Goal: Transaction & Acquisition: Download file/media

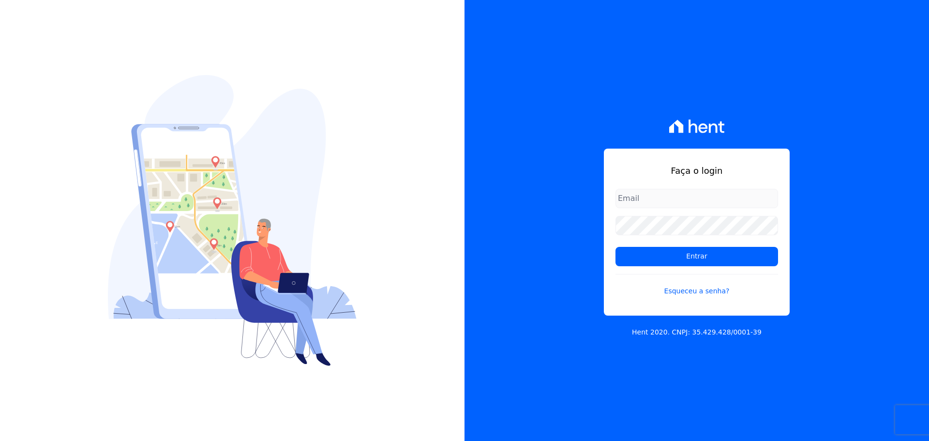
type input "[PERSON_NAME][EMAIL_ADDRESS][PERSON_NAME][DOMAIN_NAME]"
click at [754, 267] on form "raquel.almeida@cavazani.com.br Entrar Esqueceu a senha?" at bounding box center [696, 248] width 163 height 119
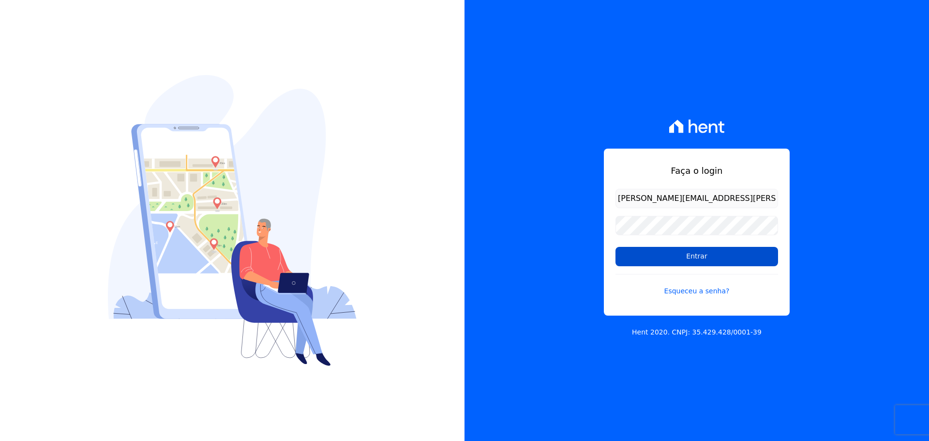
click at [756, 260] on input "Entrar" at bounding box center [696, 256] width 163 height 19
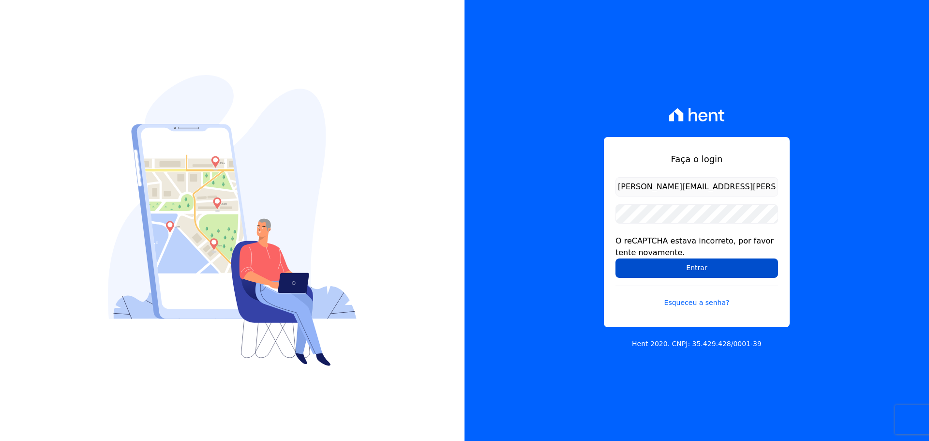
click at [706, 262] on input "Entrar" at bounding box center [696, 267] width 163 height 19
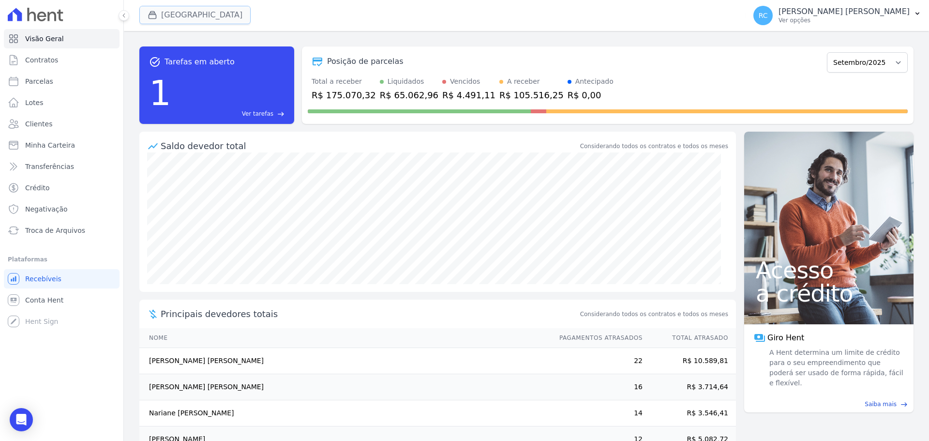
click at [186, 7] on button "Parque Dos Passaros" at bounding box center [194, 15] width 111 height 18
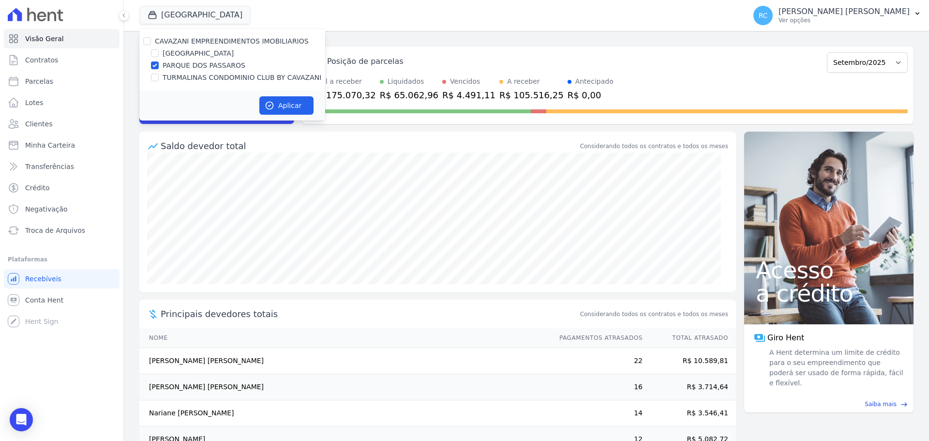
click at [150, 37] on div "CAVAZANI EMPREENDIMENTOS IMOBILIARIOS" at bounding box center [232, 41] width 186 height 10
click at [147, 37] on input "CAVAZANI EMPREENDIMENTOS IMOBILIARIOS" at bounding box center [147, 41] width 8 height 8
checkbox input "true"
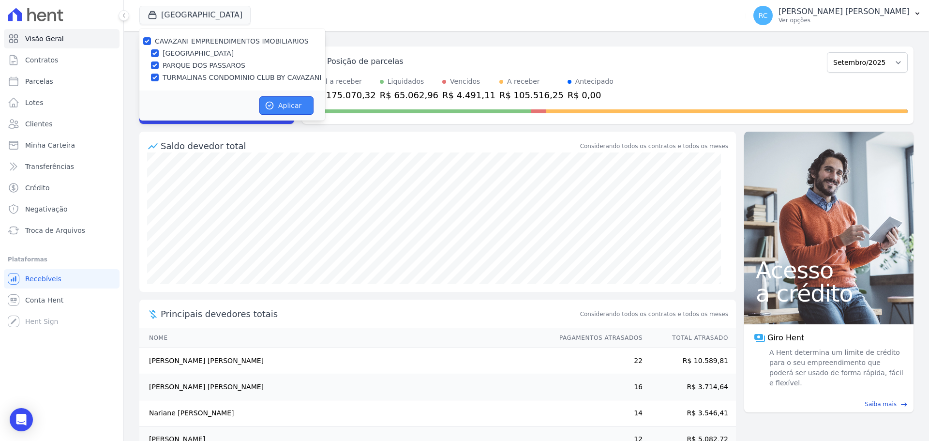
click at [278, 110] on button "Aplicar" at bounding box center [286, 105] width 54 height 18
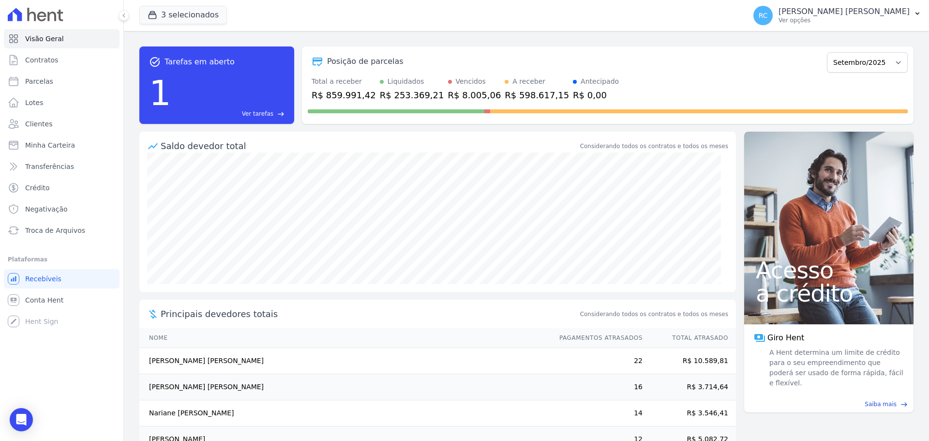
click at [257, 117] on span "Ver tarefas" at bounding box center [257, 113] width 31 height 9
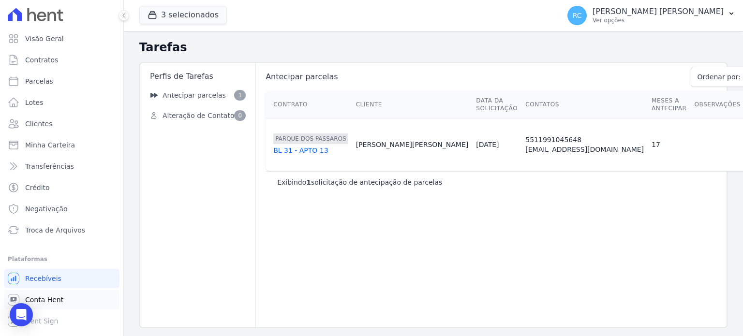
click at [62, 296] on link "Conta Hent" at bounding box center [62, 299] width 116 height 19
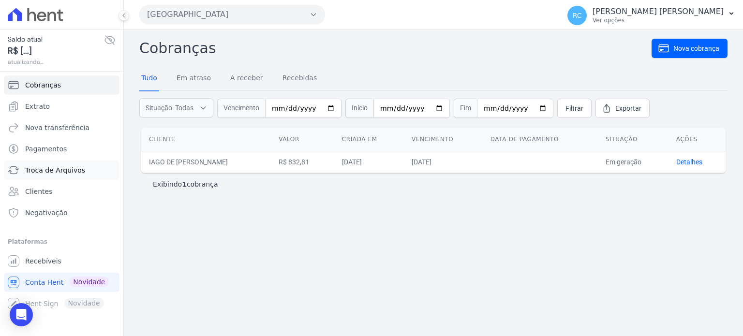
click at [71, 173] on span "Troca de Arquivos" at bounding box center [55, 170] width 60 height 10
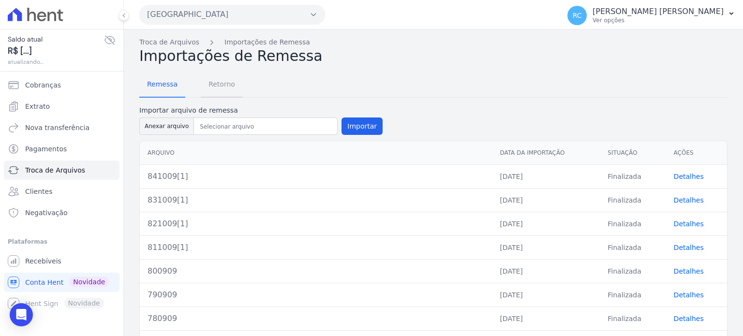
click at [219, 85] on span "Retorno" at bounding box center [222, 83] width 38 height 19
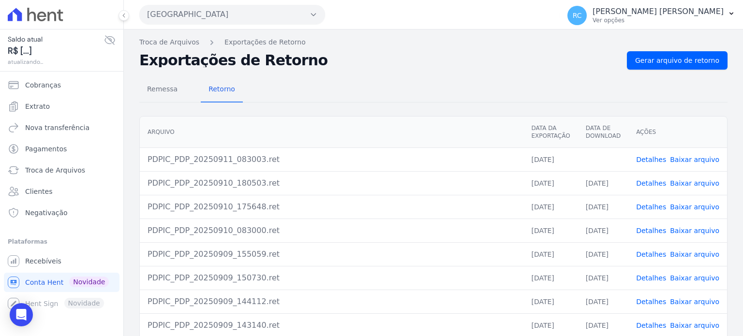
click at [679, 163] on td "Detalhes Baixar arquivo" at bounding box center [677, 160] width 99 height 24
click at [680, 162] on link "Baixar arquivo" at bounding box center [694, 160] width 49 height 8
click at [693, 161] on link "Baixar arquivo" at bounding box center [694, 160] width 49 height 8
click at [205, 13] on button "Parque Dos Passaros" at bounding box center [232, 14] width 186 height 19
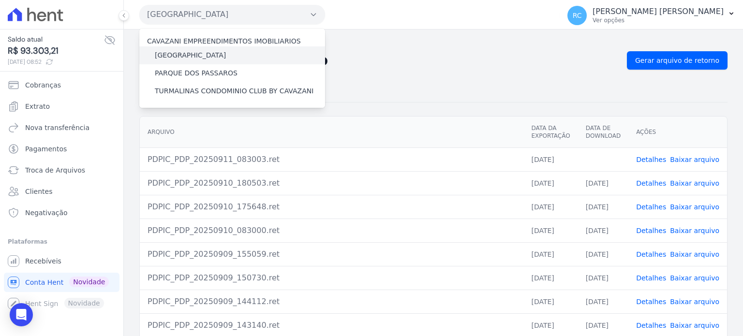
click at [204, 52] on label "PARQUE DAS FLORES" at bounding box center [190, 55] width 71 height 10
click at [0, 0] on input "PARQUE DAS FLORES" at bounding box center [0, 0] width 0 height 0
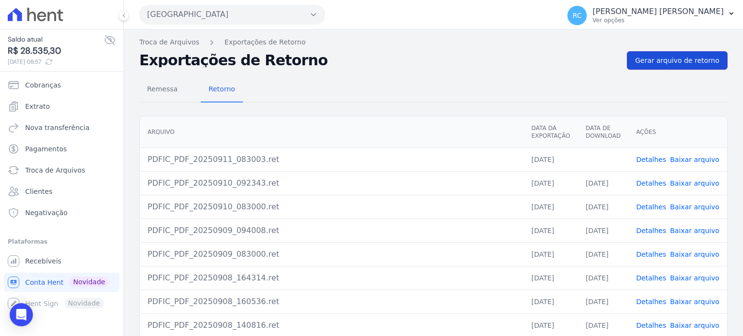
click at [688, 64] on span "Gerar arquivo de retorno" at bounding box center [677, 61] width 84 height 10
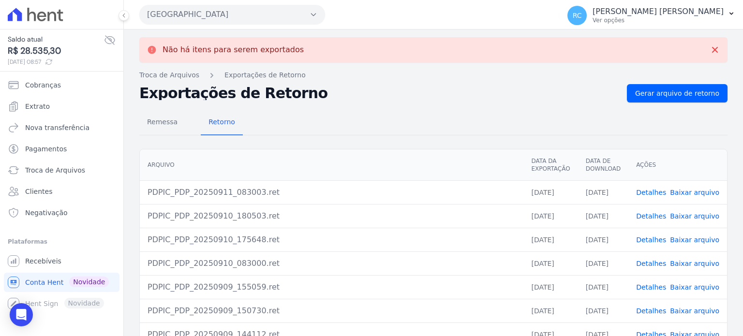
click at [698, 192] on link "Baixar arquivo" at bounding box center [694, 193] width 49 height 8
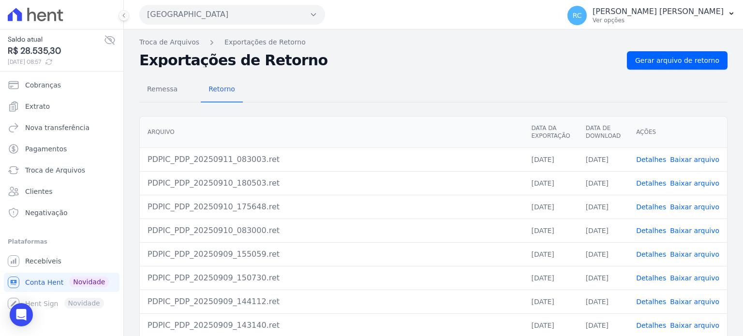
drag, startPoint x: 294, startPoint y: 10, endPoint x: 259, endPoint y: 36, distance: 43.5
click at [294, 10] on button "Parque Dos Passaros" at bounding box center [232, 14] width 186 height 19
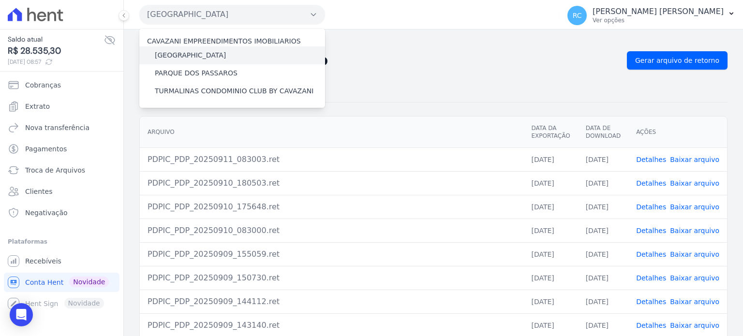
click at [207, 51] on label "PARQUE DAS FLORES" at bounding box center [190, 55] width 71 height 10
click at [0, 0] on input "PARQUE DAS FLORES" at bounding box center [0, 0] width 0 height 0
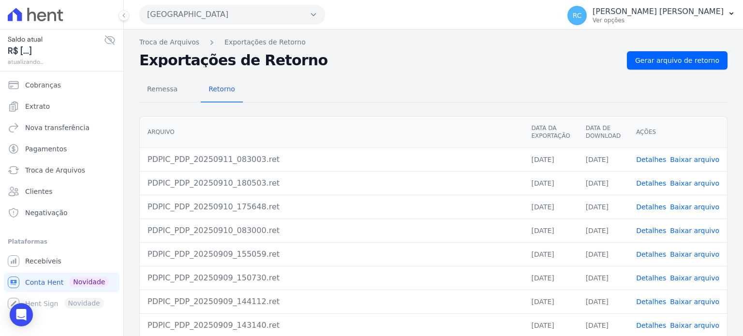
click at [241, 16] on button "Parque Dos Passaros" at bounding box center [232, 14] width 186 height 19
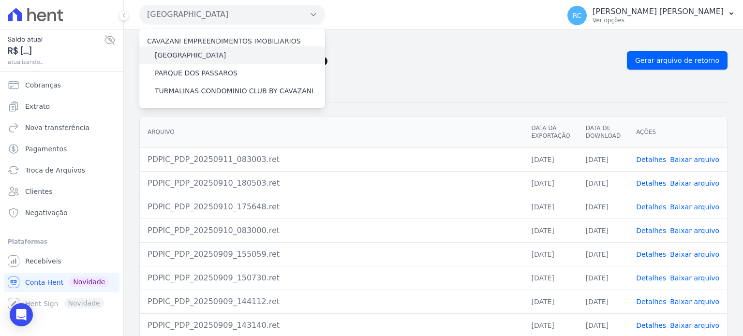
click at [200, 54] on label "PARQUE DAS FLORES" at bounding box center [190, 55] width 71 height 10
click at [0, 0] on input "PARQUE DAS FLORES" at bounding box center [0, 0] width 0 height 0
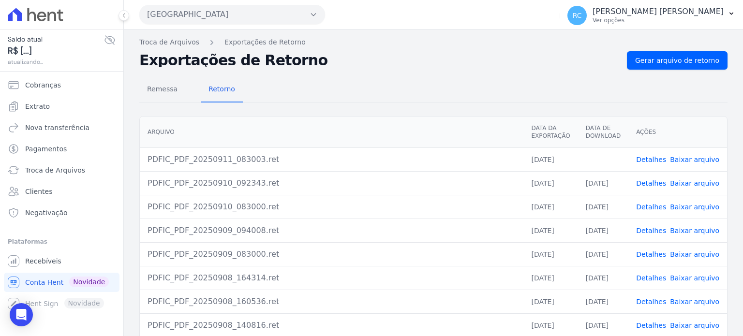
click at [674, 160] on link "Baixar arquivo" at bounding box center [694, 160] width 49 height 8
click at [689, 62] on span "Gerar arquivo de retorno" at bounding box center [677, 61] width 84 height 10
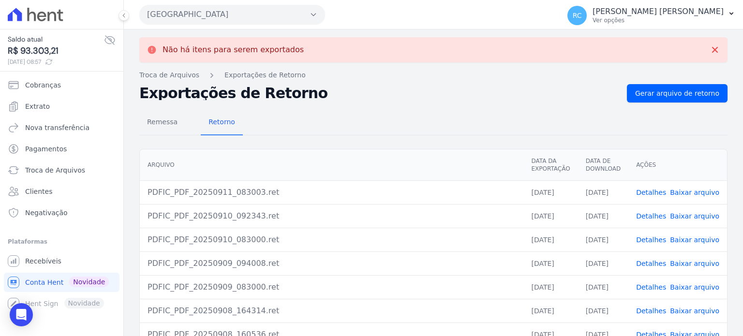
click at [686, 194] on link "Baixar arquivo" at bounding box center [694, 193] width 49 height 8
click at [685, 191] on link "Baixar arquivo" at bounding box center [694, 193] width 49 height 8
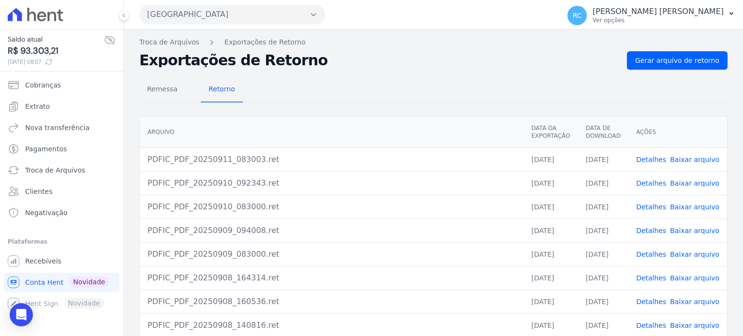
click at [196, 14] on button "Parque Das Flores" at bounding box center [232, 14] width 186 height 19
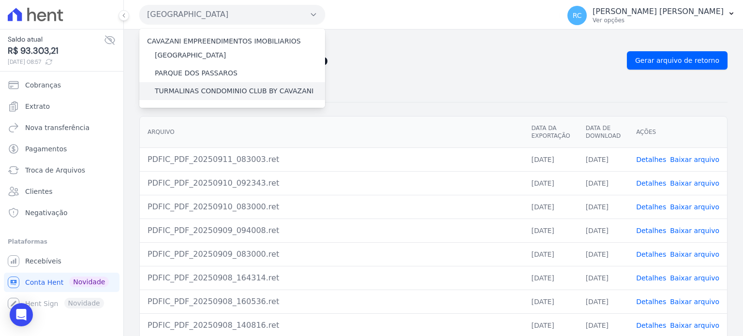
click at [192, 92] on label "TURMALINAS CONDOMINIO CLUB BY CAVAZANI" at bounding box center [234, 91] width 159 height 10
click at [0, 0] on input "TURMALINAS CONDOMINIO CLUB BY CAVAZANI" at bounding box center [0, 0] width 0 height 0
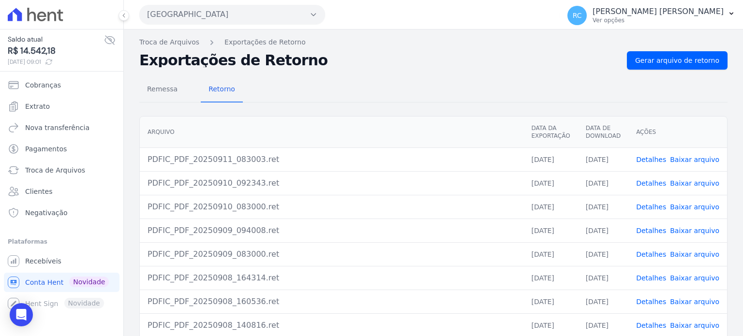
click at [218, 11] on button "Parque Das Flores" at bounding box center [232, 14] width 186 height 19
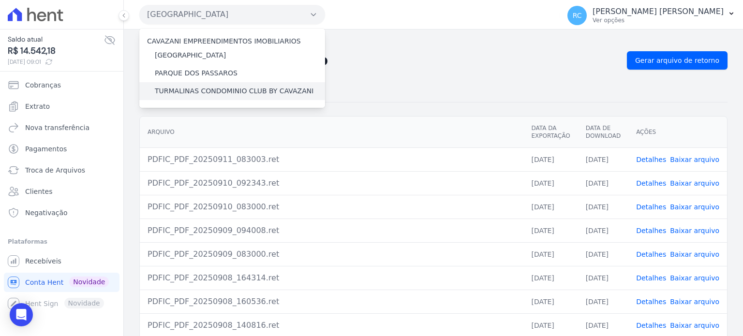
click at [213, 89] on label "TURMALINAS CONDOMINIO CLUB BY CAVAZANI" at bounding box center [234, 91] width 159 height 10
click at [0, 0] on input "TURMALINAS CONDOMINIO CLUB BY CAVAZANI" at bounding box center [0, 0] width 0 height 0
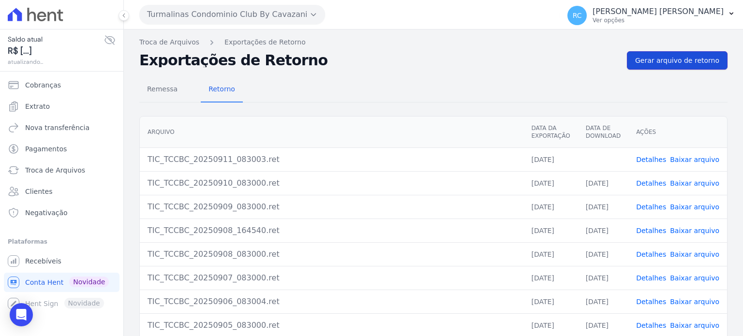
click at [673, 57] on span "Gerar arquivo de retorno" at bounding box center [677, 61] width 84 height 10
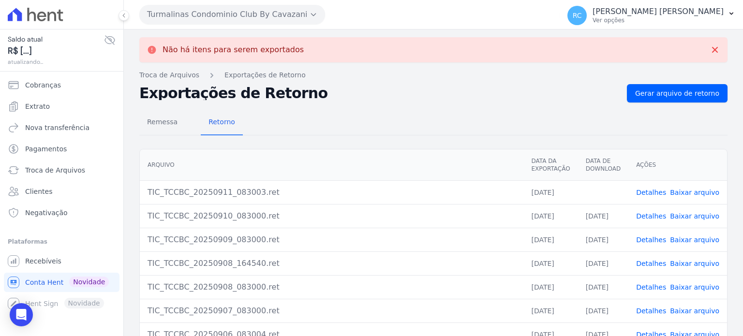
click at [688, 192] on link "Baixar arquivo" at bounding box center [694, 193] width 49 height 8
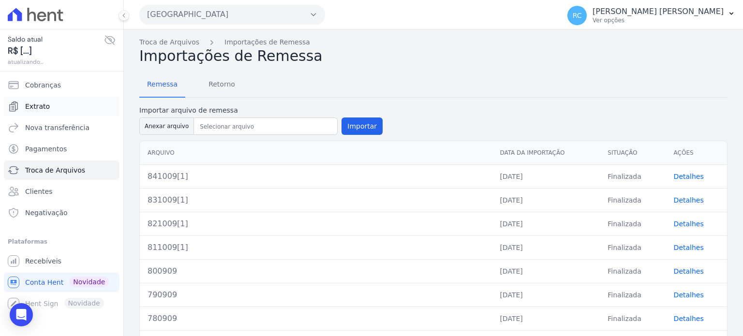
click at [66, 102] on link "Extrato" at bounding box center [62, 106] width 116 height 19
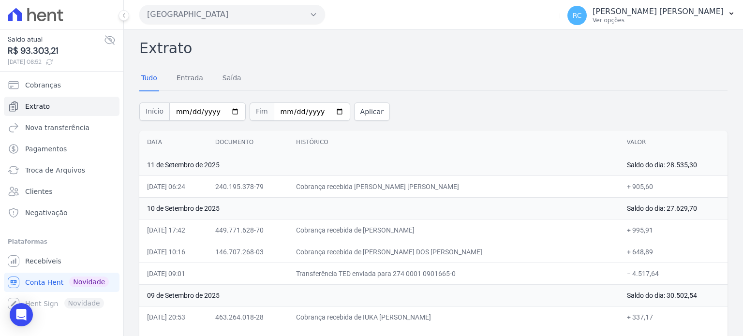
drag, startPoint x: 642, startPoint y: 272, endPoint x: 615, endPoint y: 271, distance: 27.1
click at [619, 271] on td "− 4.517,64" at bounding box center [673, 274] width 108 height 22
copy td "4.517,64"
click at [230, 13] on button "Parque Dos Passaros" at bounding box center [232, 14] width 186 height 19
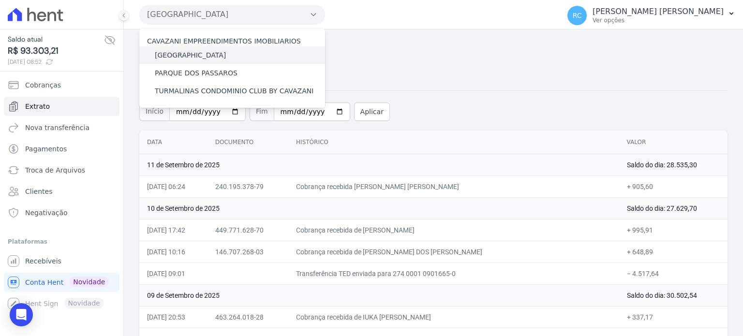
click at [203, 56] on label "PARQUE DAS FLORES" at bounding box center [190, 55] width 71 height 10
click at [0, 0] on input "PARQUE DAS FLORES" at bounding box center [0, 0] width 0 height 0
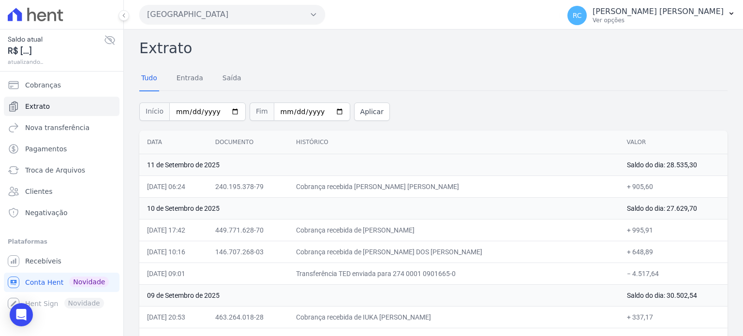
click at [232, 17] on button "Parque Dos Passaros" at bounding box center [232, 14] width 186 height 19
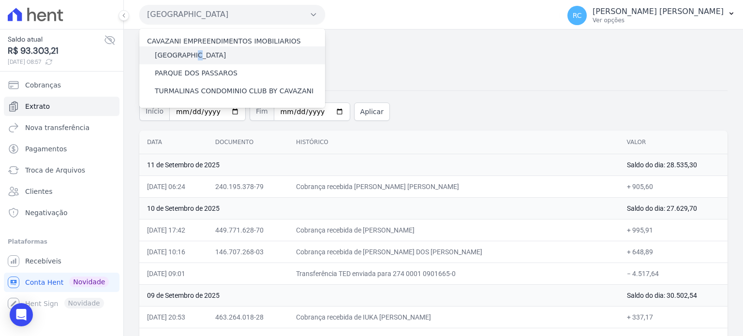
click at [194, 52] on label "PARQUE DAS FLORES" at bounding box center [190, 55] width 71 height 10
click at [0, 0] on input "PARQUE DAS FLORES" at bounding box center [0, 0] width 0 height 0
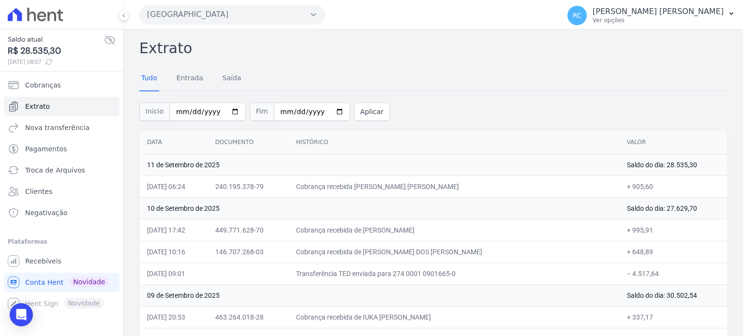
click at [250, 20] on button "Parque Dos Passaros" at bounding box center [232, 14] width 186 height 19
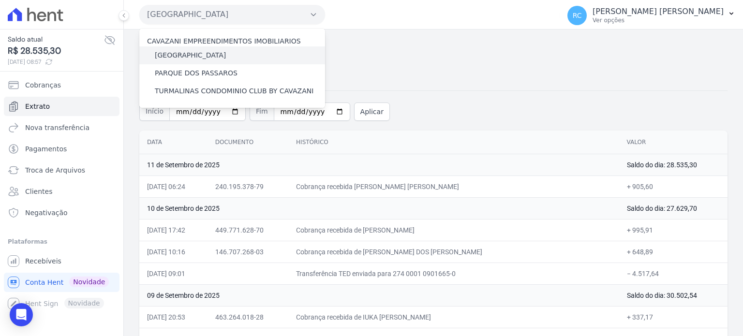
click at [186, 61] on div "PARQUE DAS FLORES" at bounding box center [232, 55] width 186 height 18
click at [190, 53] on label "PARQUE DAS FLORES" at bounding box center [190, 55] width 71 height 10
click at [0, 0] on input "PARQUE DAS FLORES" at bounding box center [0, 0] width 0 height 0
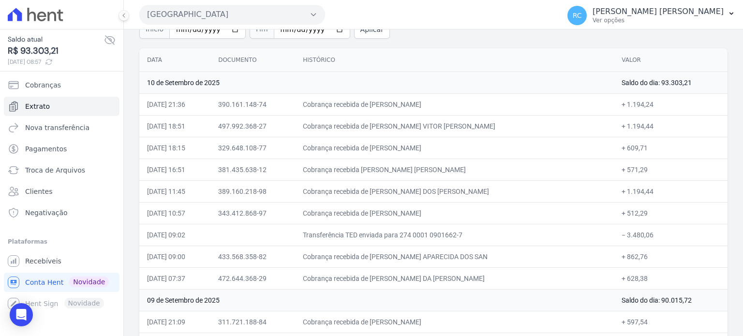
scroll to position [97, 0]
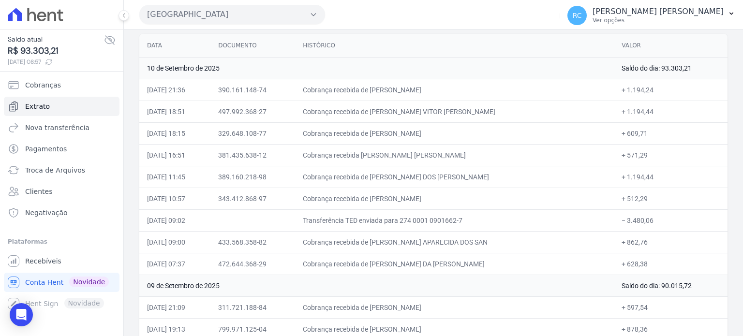
drag, startPoint x: 653, startPoint y: 219, endPoint x: 615, endPoint y: 224, distance: 39.0
click at [615, 224] on td "− 3.480,06" at bounding box center [671, 220] width 114 height 22
copy td "3.480,06"
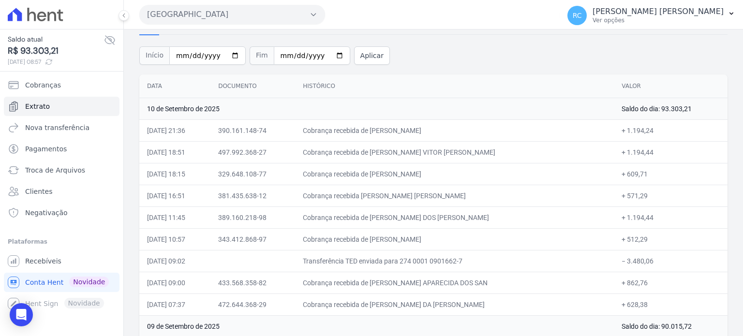
scroll to position [0, 0]
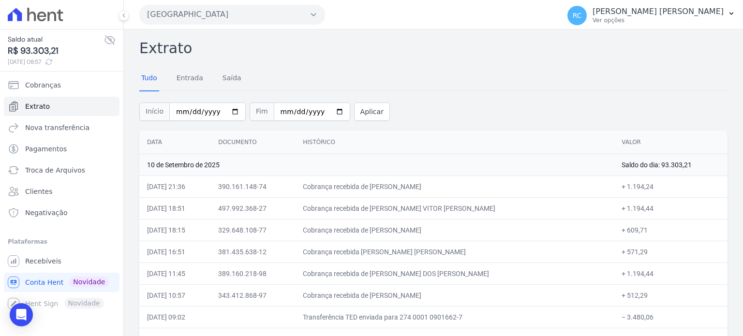
click at [265, 15] on button "Parque Das Flores" at bounding box center [232, 14] width 186 height 19
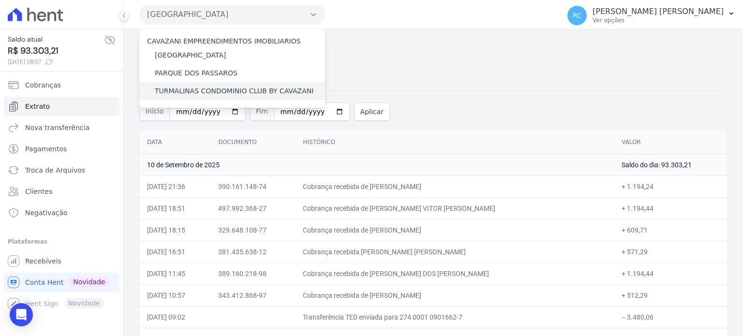
click at [186, 89] on label "TURMALINAS CONDOMINIO CLUB BY CAVAZANI" at bounding box center [234, 91] width 159 height 10
click at [0, 0] on input "TURMALINAS CONDOMINIO CLUB BY CAVAZANI" at bounding box center [0, 0] width 0 height 0
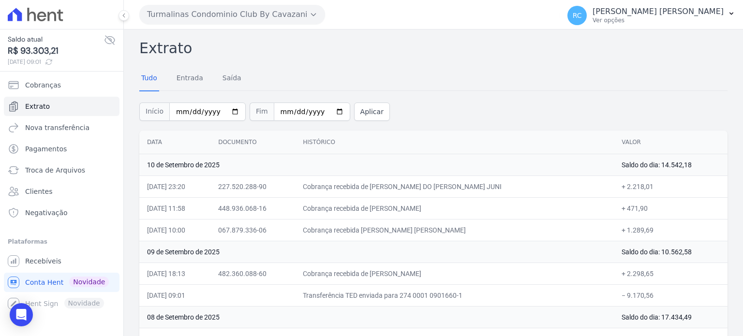
drag, startPoint x: 511, startPoint y: 187, endPoint x: 401, endPoint y: 191, distance: 109.9
click at [401, 191] on td "Cobrança recebida de LUIS CARLOS DO NASCIMENTO JUNI" at bounding box center [454, 187] width 319 height 22
copy td "LUIS CARLOS DO NASCIMENTO JUN"
drag, startPoint x: 464, startPoint y: 201, endPoint x: 400, endPoint y: 216, distance: 65.1
click at [400, 216] on td "Cobrança recebida de EMILLY SILVA QUARESMA" at bounding box center [454, 208] width 319 height 22
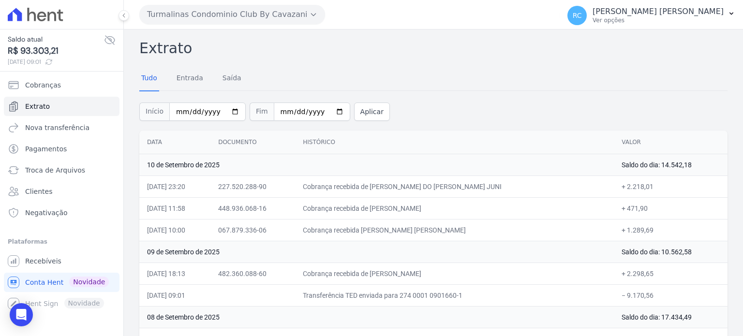
copy td "EMILLY SILVA QUARE"
drag, startPoint x: 488, startPoint y: 229, endPoint x: 402, endPoint y: 236, distance: 86.3
click at [402, 236] on td "Cobrança recebida de MARCUS VINICIUS GOMES ALVES" at bounding box center [454, 230] width 319 height 22
copy td "MARCUS VINICIUS GOMES A"
